Goal: Transaction & Acquisition: Book appointment/travel/reservation

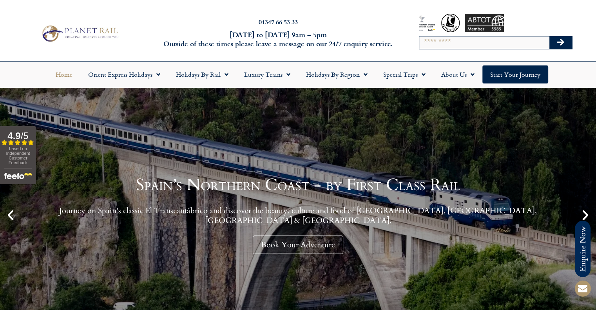
click at [485, 44] on input "Search" at bounding box center [484, 42] width 130 height 13
type input "****"
click at [549, 36] on button "Search" at bounding box center [560, 42] width 23 height 13
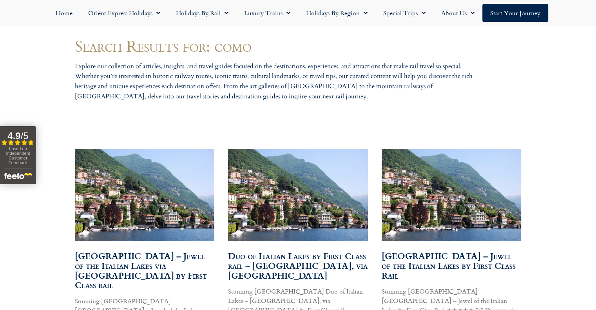
scroll to position [471, 0]
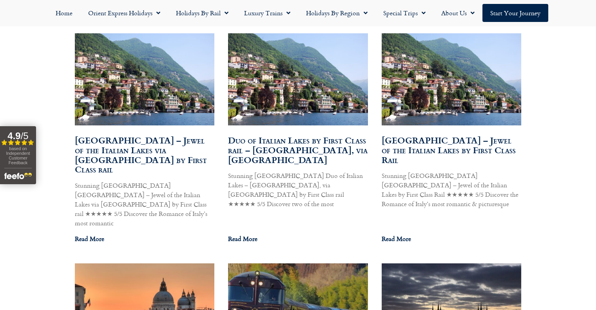
click at [451, 152] on link "[GEOGRAPHIC_DATA] – Jewel of the Italian Lakes by First Class Rail" at bounding box center [449, 150] width 134 height 33
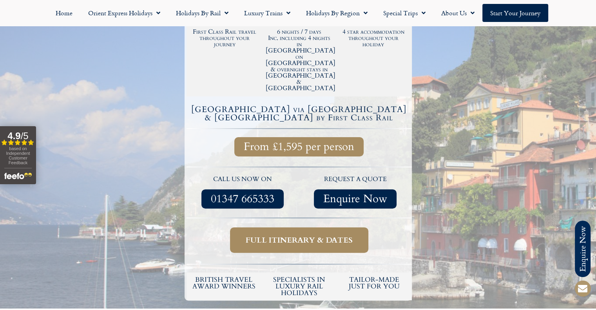
scroll to position [196, 0]
